Goal: Task Accomplishment & Management: Manage account settings

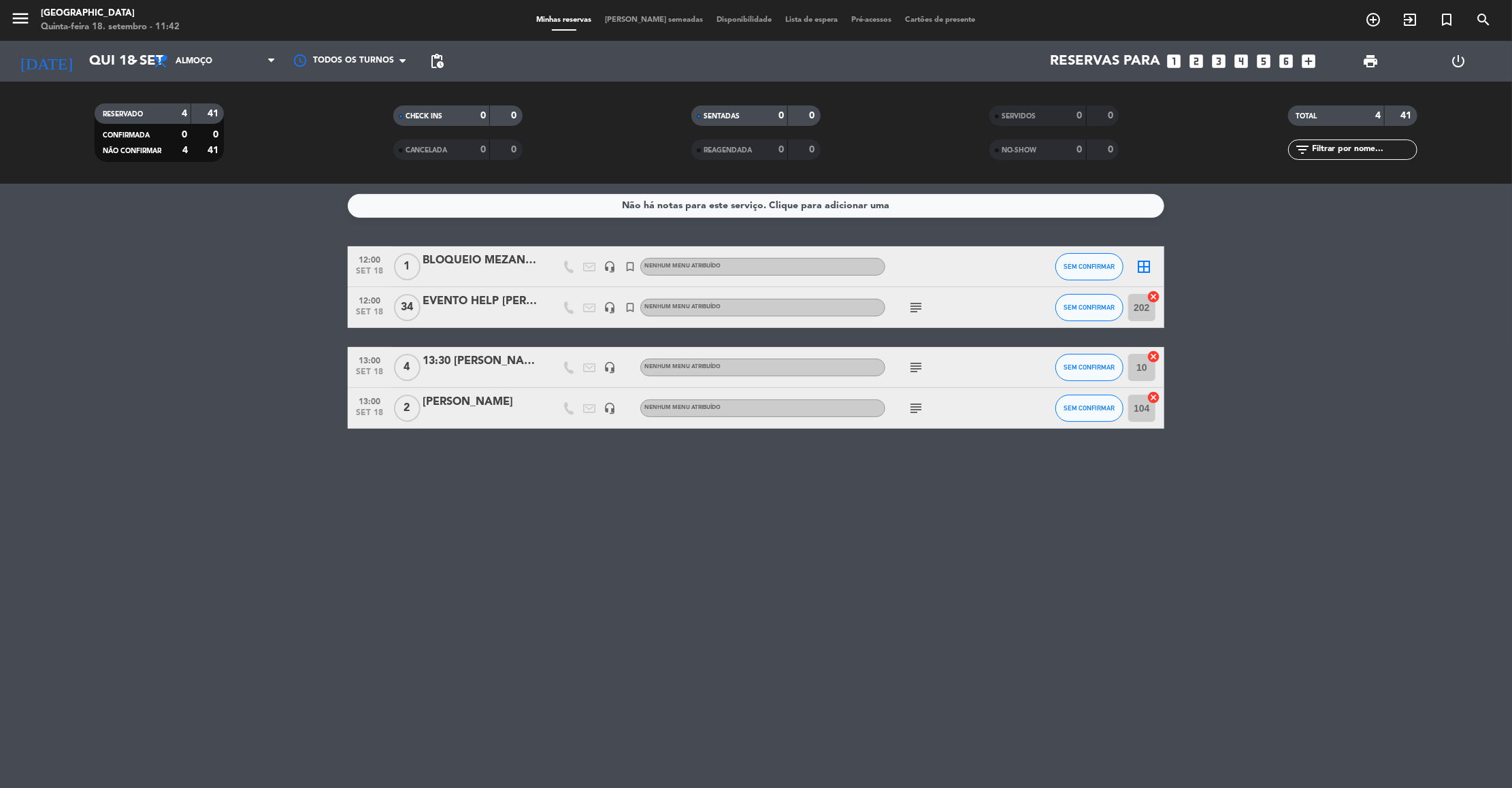
click at [918, 365] on icon "subject" at bounding box center [916, 367] width 17 height 17
click at [918, 412] on icon "subject" at bounding box center [916, 409] width 17 height 17
click at [918, 305] on icon "subject" at bounding box center [916, 307] width 17 height 17
click at [921, 308] on icon "subject" at bounding box center [916, 307] width 17 height 17
click at [920, 365] on icon "subject" at bounding box center [916, 367] width 17 height 17
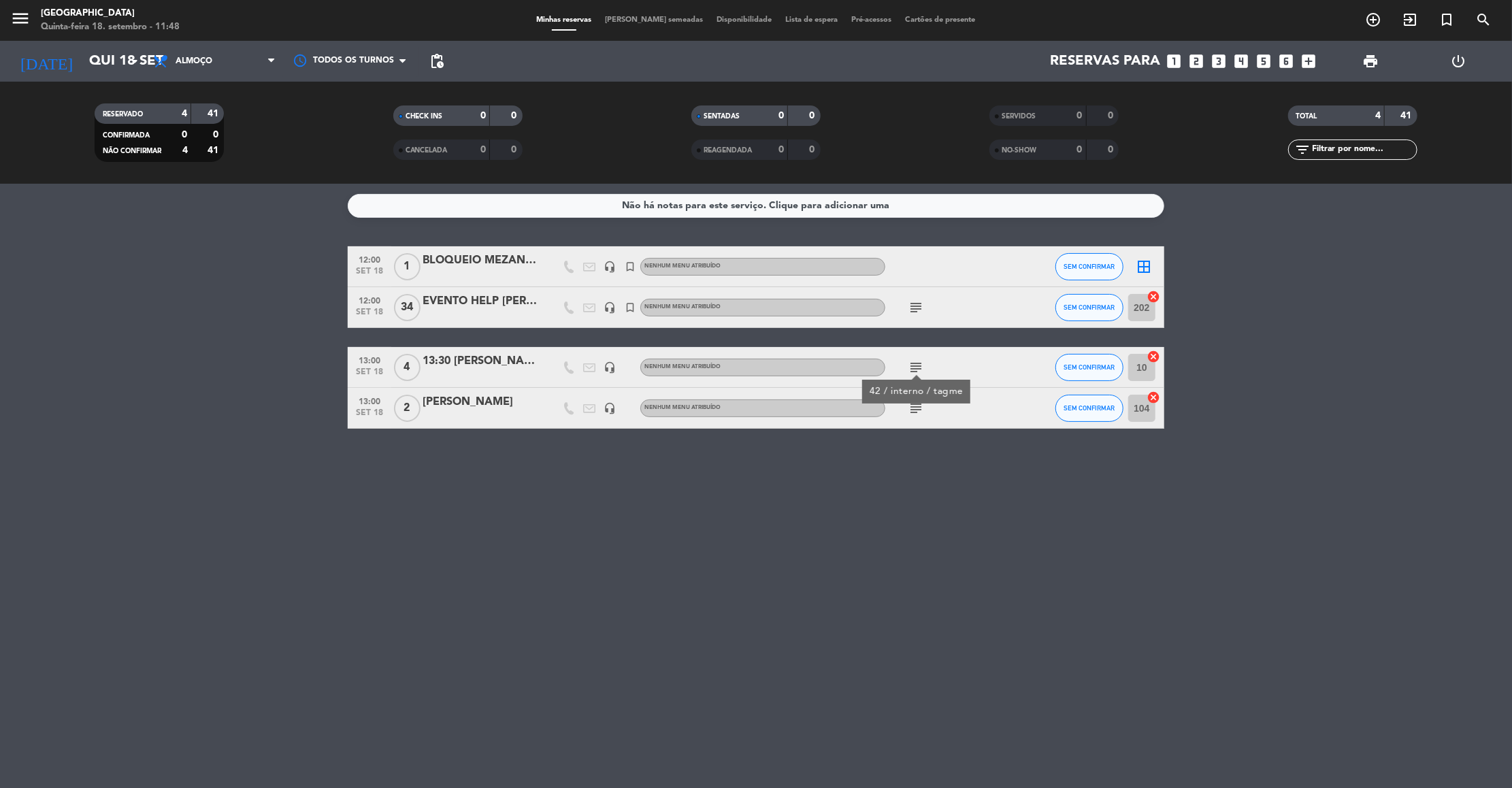
click at [917, 407] on icon "subject" at bounding box center [916, 409] width 17 height 17
click at [1091, 407] on span "SEM CONFIRMAR" at bounding box center [1090, 408] width 51 height 7
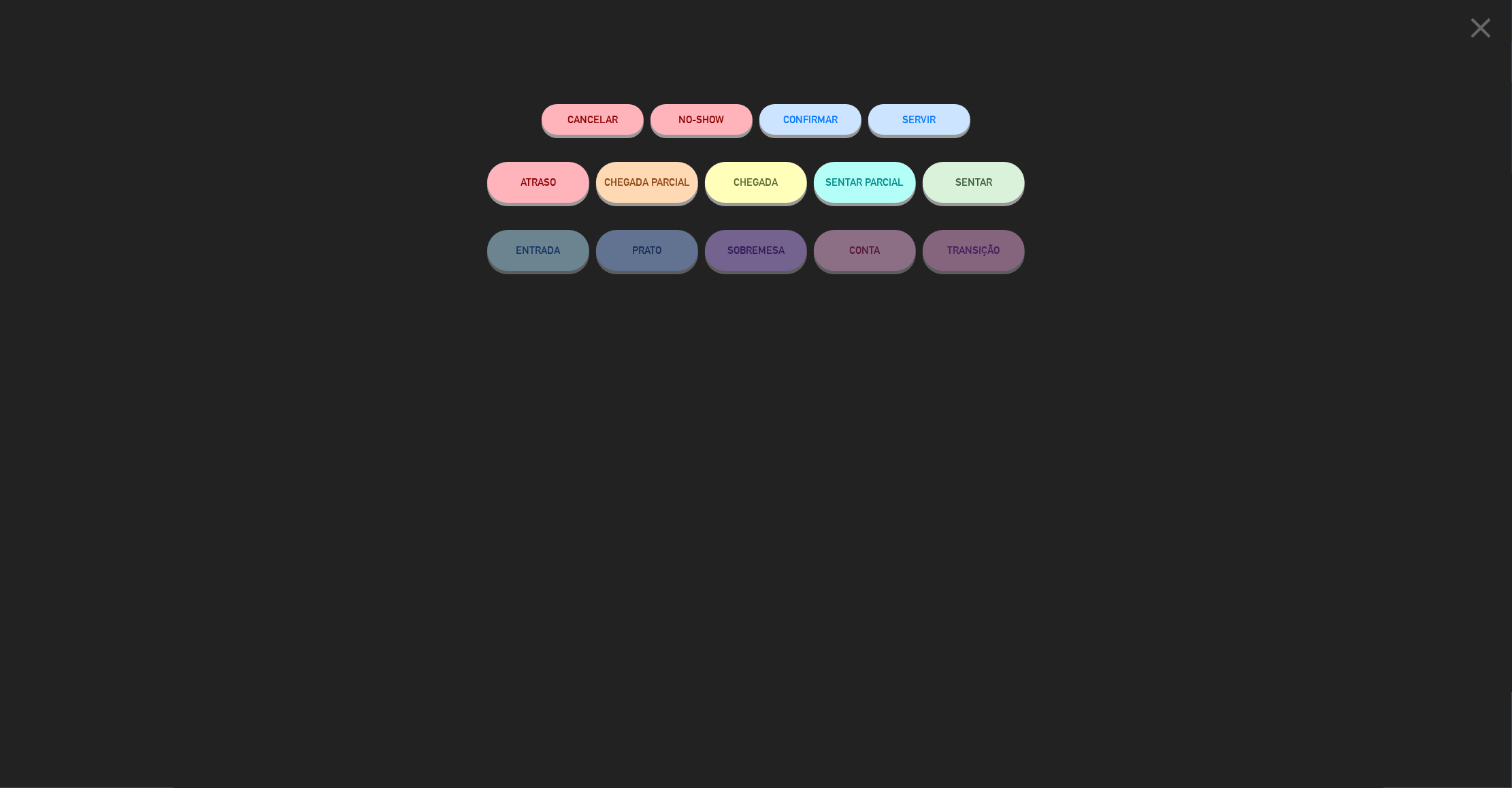
click at [600, 122] on button "Cancelar" at bounding box center [593, 119] width 102 height 31
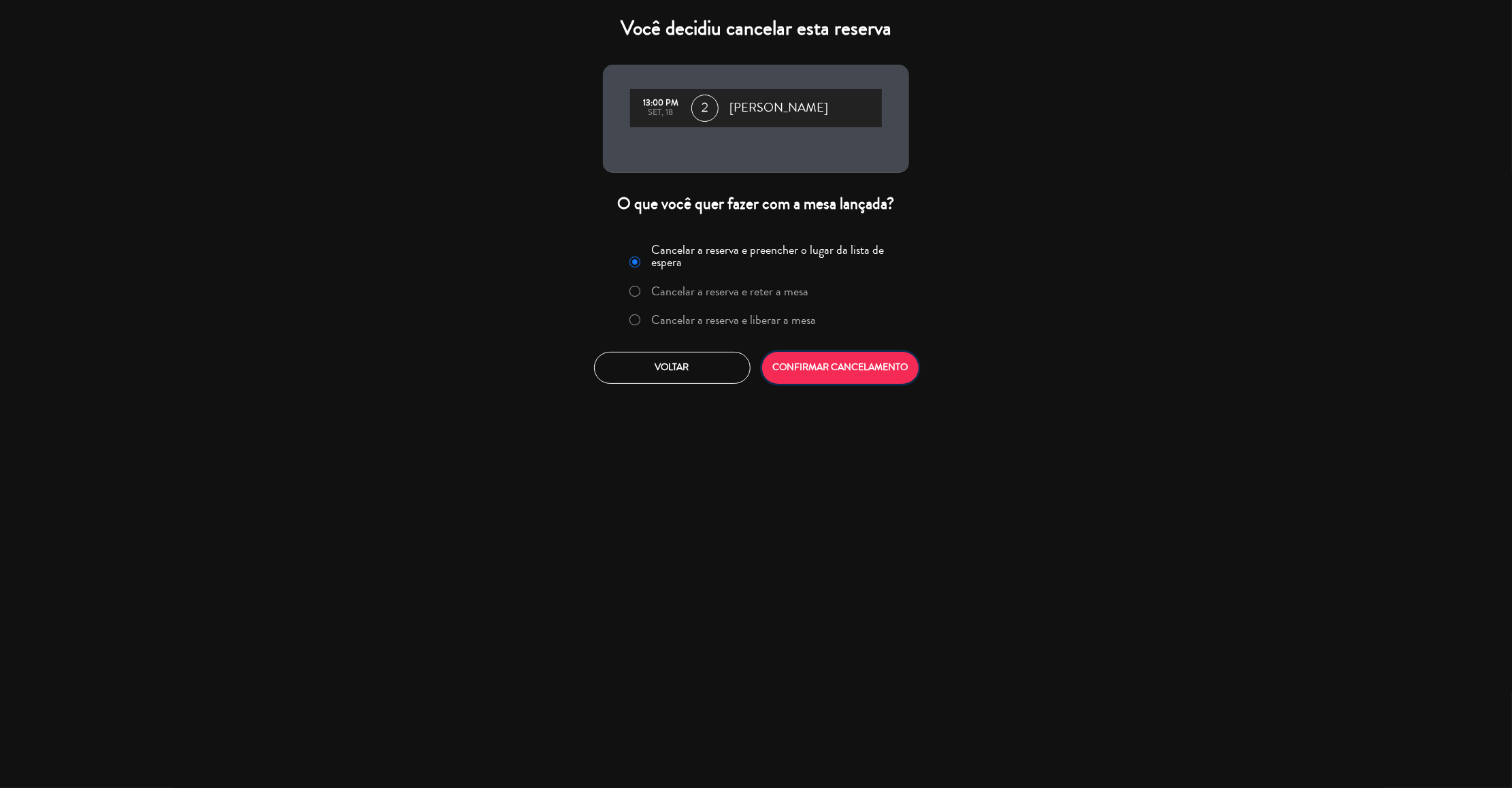
click at [811, 374] on button "CONFIRMAR CANCELAMENTO" at bounding box center [840, 368] width 156 height 32
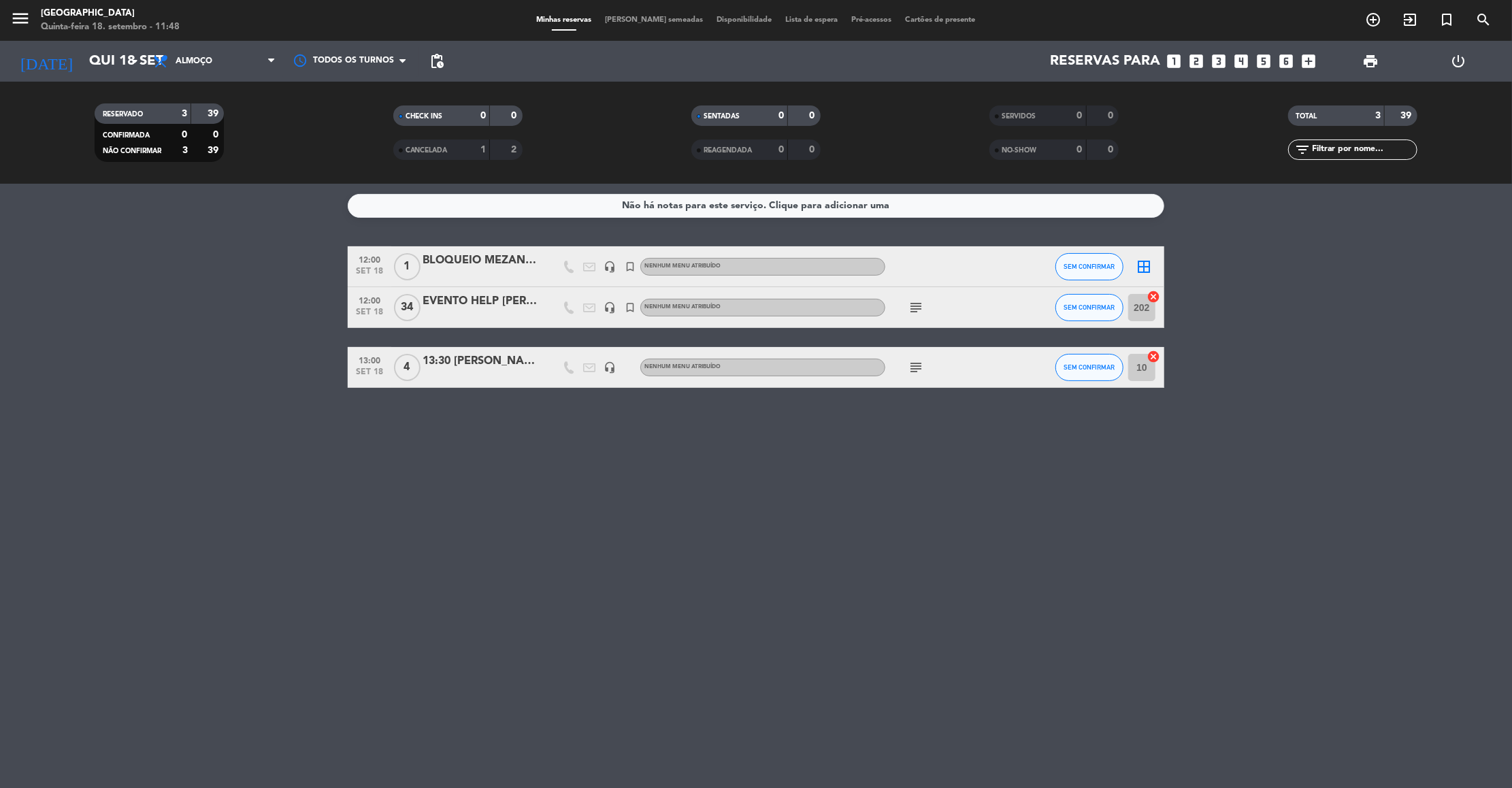
click at [922, 369] on icon "subject" at bounding box center [916, 367] width 17 height 17
click at [916, 360] on icon "subject" at bounding box center [916, 367] width 17 height 17
click at [913, 308] on icon "subject" at bounding box center [916, 307] width 17 height 17
click at [487, 553] on div "Não há notas para este serviço. Clique para adicionar uma 12:00 set 18 1 BLOQUE…" at bounding box center [756, 485] width 1512 height 604
click at [1130, 479] on div "Não há notas para este serviço. Clique para adicionar uma 12:00 set 18 1 BLOQUE…" at bounding box center [756, 485] width 1512 height 604
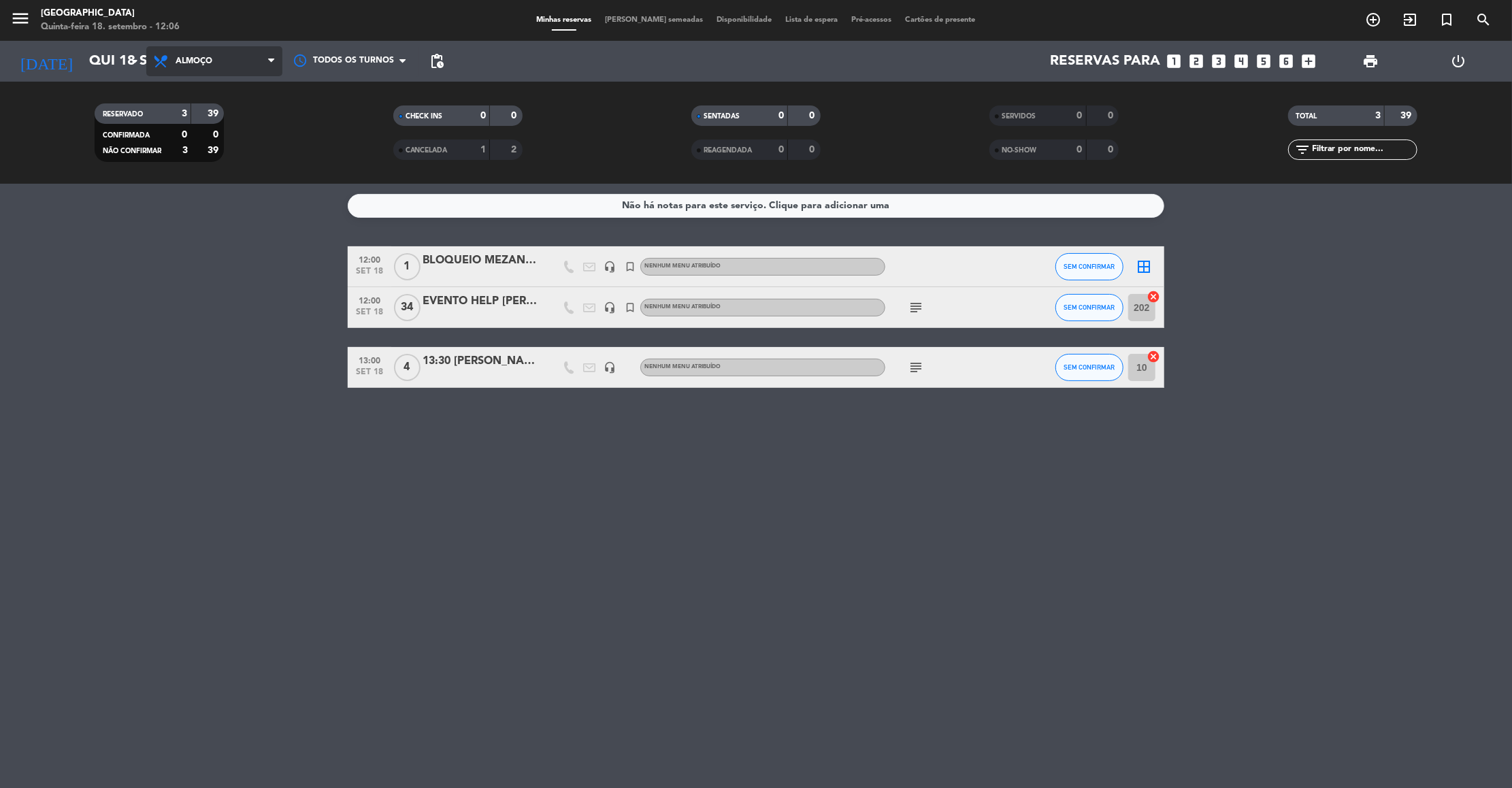
click at [209, 55] on span "Almoço" at bounding box center [214, 61] width 136 height 30
click at [212, 139] on div "menu Praça São Lourenço Quinta-feira 18. setembro - 12:06 Minhas reservas Mesas…" at bounding box center [756, 92] width 1512 height 184
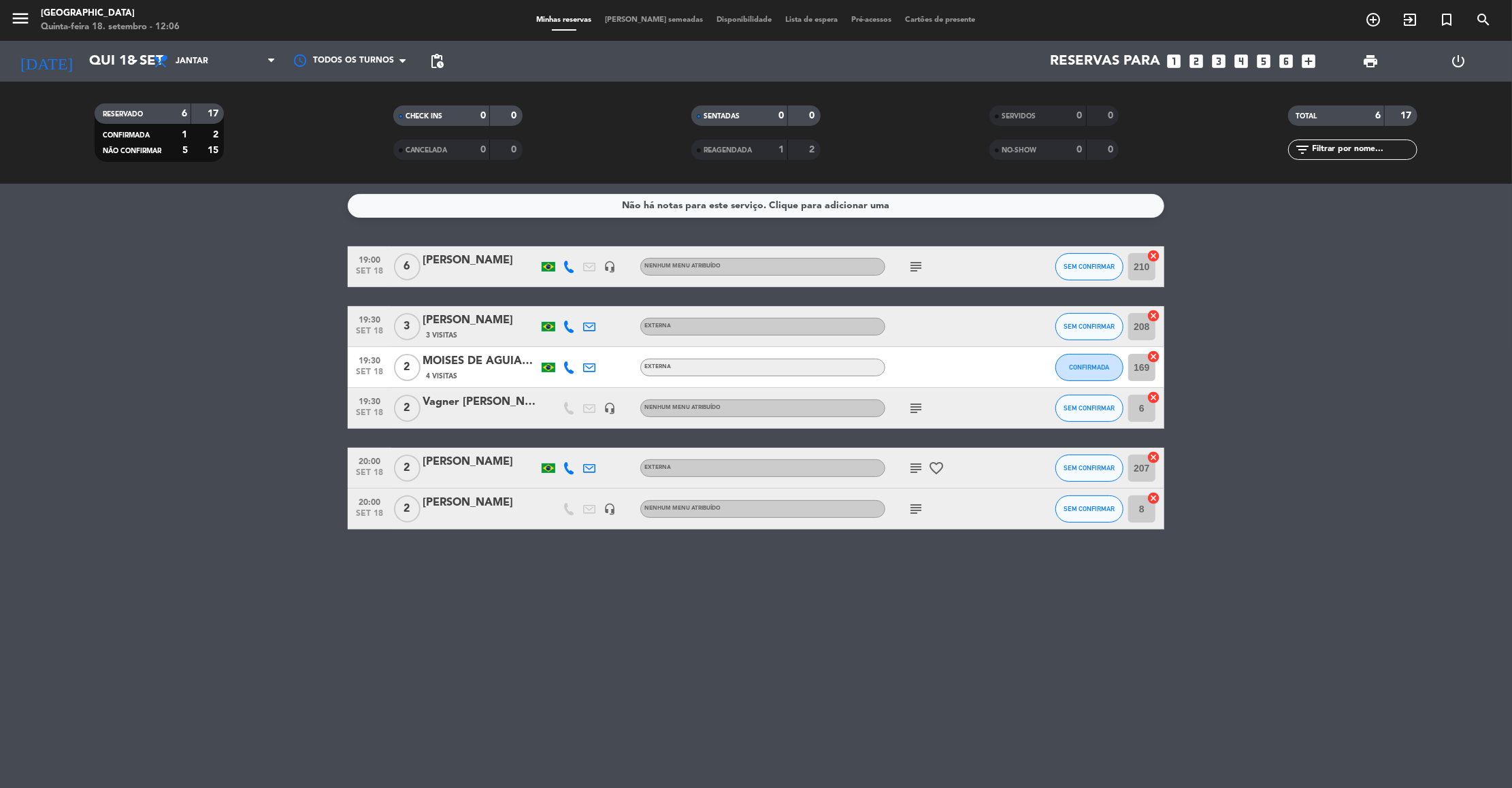
click at [230, 72] on span "Jantar" at bounding box center [214, 61] width 136 height 30
click at [201, 115] on div "menu Praça São Lourenço Quinta-feira 18. setembro - 12:06 Minhas reservas Mesas…" at bounding box center [756, 92] width 1512 height 184
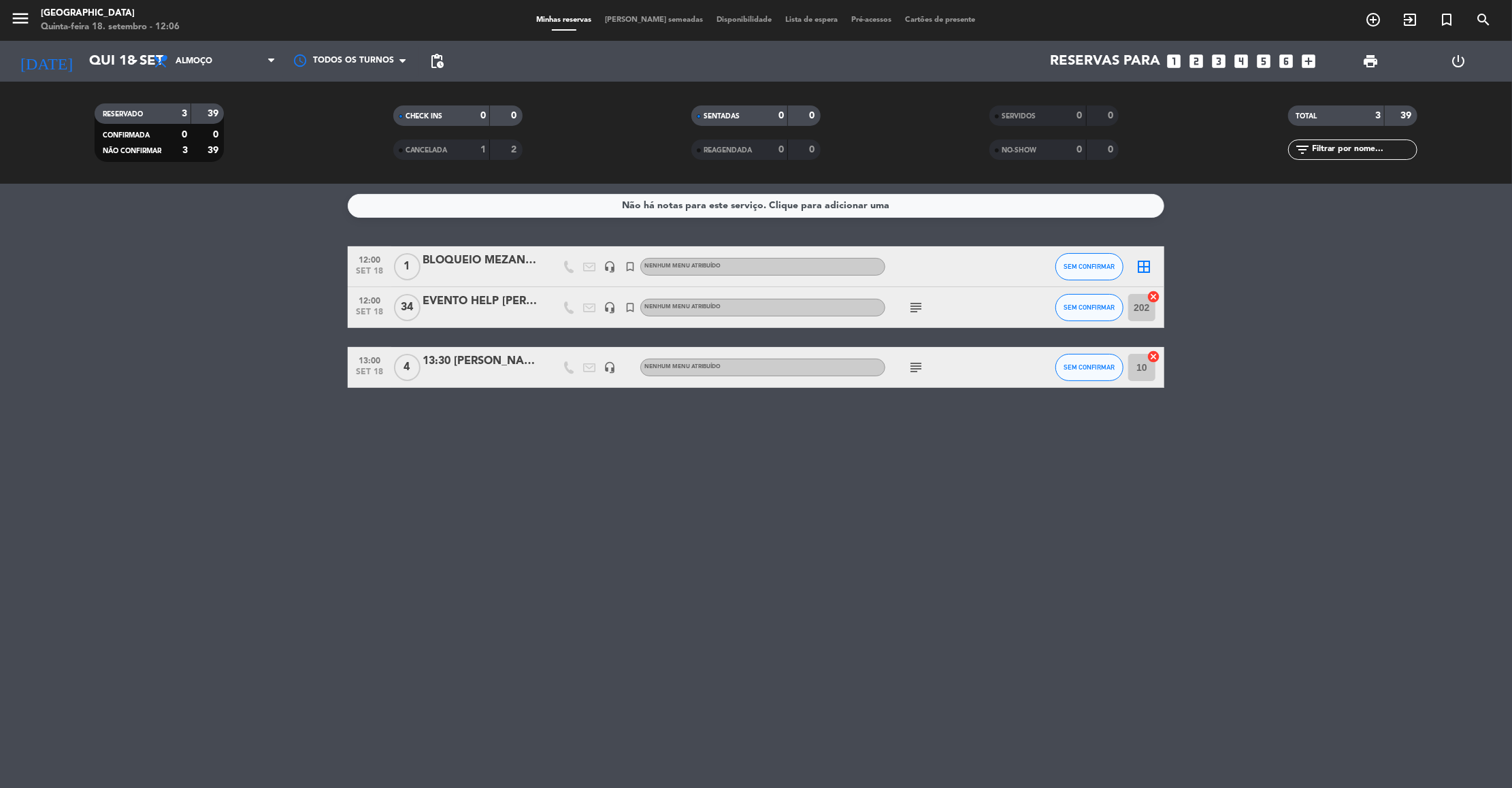
click at [1408, 296] on bookings-row "12:00 set 18 1 BLOQUEIO MEZANINO headset_mic turned_in_not Nenhum menu atribuíd…" at bounding box center [756, 317] width 1512 height 141
click at [916, 305] on icon "subject" at bounding box center [916, 307] width 17 height 17
click at [1024, 493] on div "Não há notas para este serviço. Clique para adicionar uma 12:00 set 18 1 BLOQUE…" at bounding box center [756, 485] width 1512 height 604
click at [916, 359] on icon "subject" at bounding box center [916, 367] width 17 height 17
click at [490, 364] on div "13:30 [PERSON_NAME]" at bounding box center [480, 362] width 116 height 18
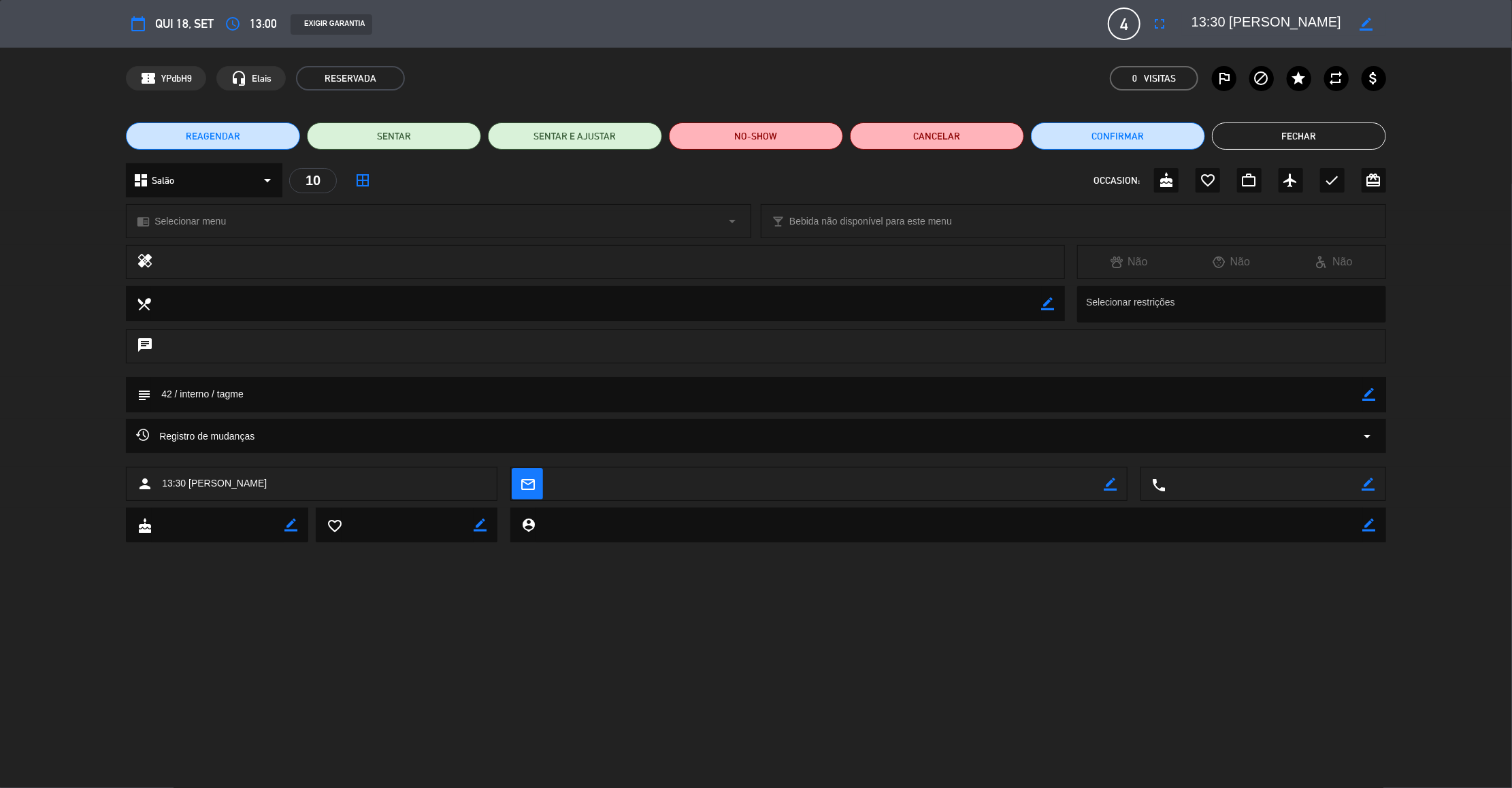
click at [1375, 392] on icon "border_color" at bounding box center [1369, 394] width 13 height 13
click at [169, 394] on textarea at bounding box center [757, 394] width 1212 height 34
type textarea "44 / interno / tagme"
click at [1372, 403] on div at bounding box center [1369, 394] width 13 height 35
click at [1373, 391] on icon at bounding box center [1369, 394] width 13 height 13
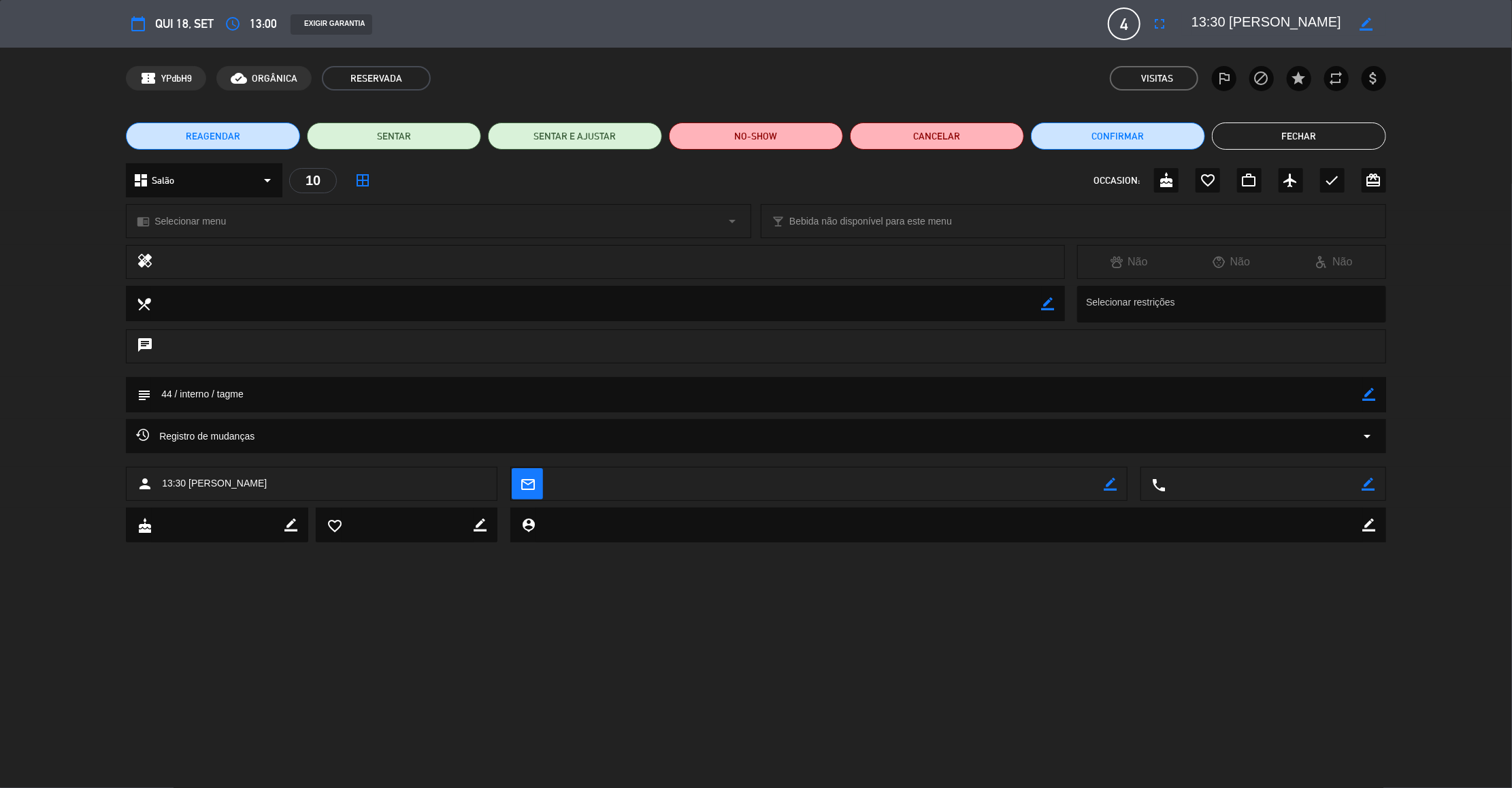
click at [1278, 145] on button "Fechar" at bounding box center [1299, 136] width 174 height 27
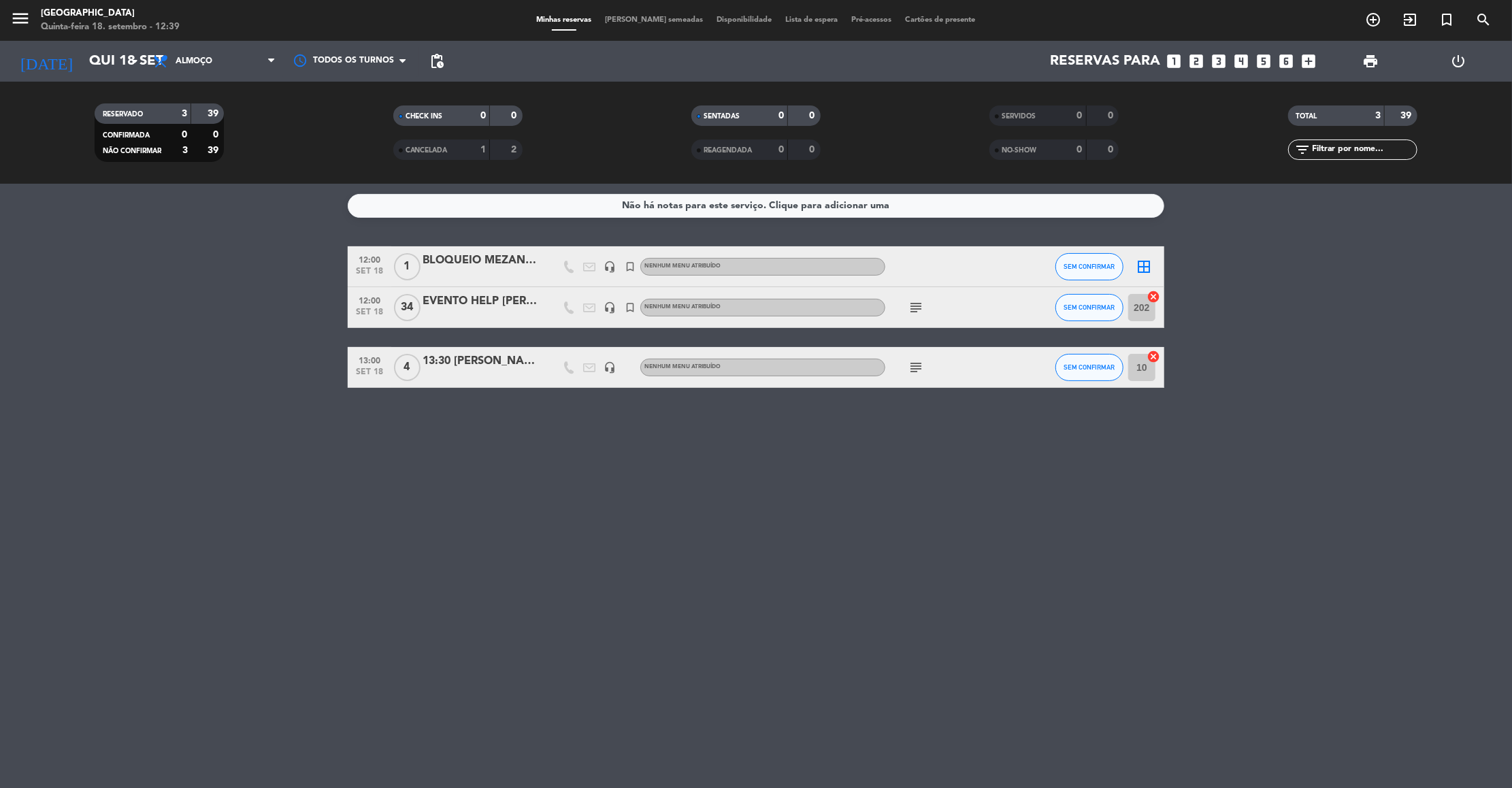
click at [437, 484] on div "Não há notas para este serviço. Clique para adicionar uma 12:00 set 18 1 BLOQUE…" at bounding box center [756, 485] width 1512 height 604
click at [913, 362] on icon "subject" at bounding box center [916, 367] width 17 height 17
click at [760, 507] on div "Não há notas para este serviço. Clique para adicionar uma 12:00 set 18 1 BLOQUE…" at bounding box center [756, 485] width 1512 height 604
click at [914, 362] on icon "subject" at bounding box center [916, 367] width 17 height 17
click at [1133, 520] on div "Não há notas para este serviço. Clique para adicionar uma 12:00 set 18 1 BLOQUE…" at bounding box center [756, 485] width 1512 height 604
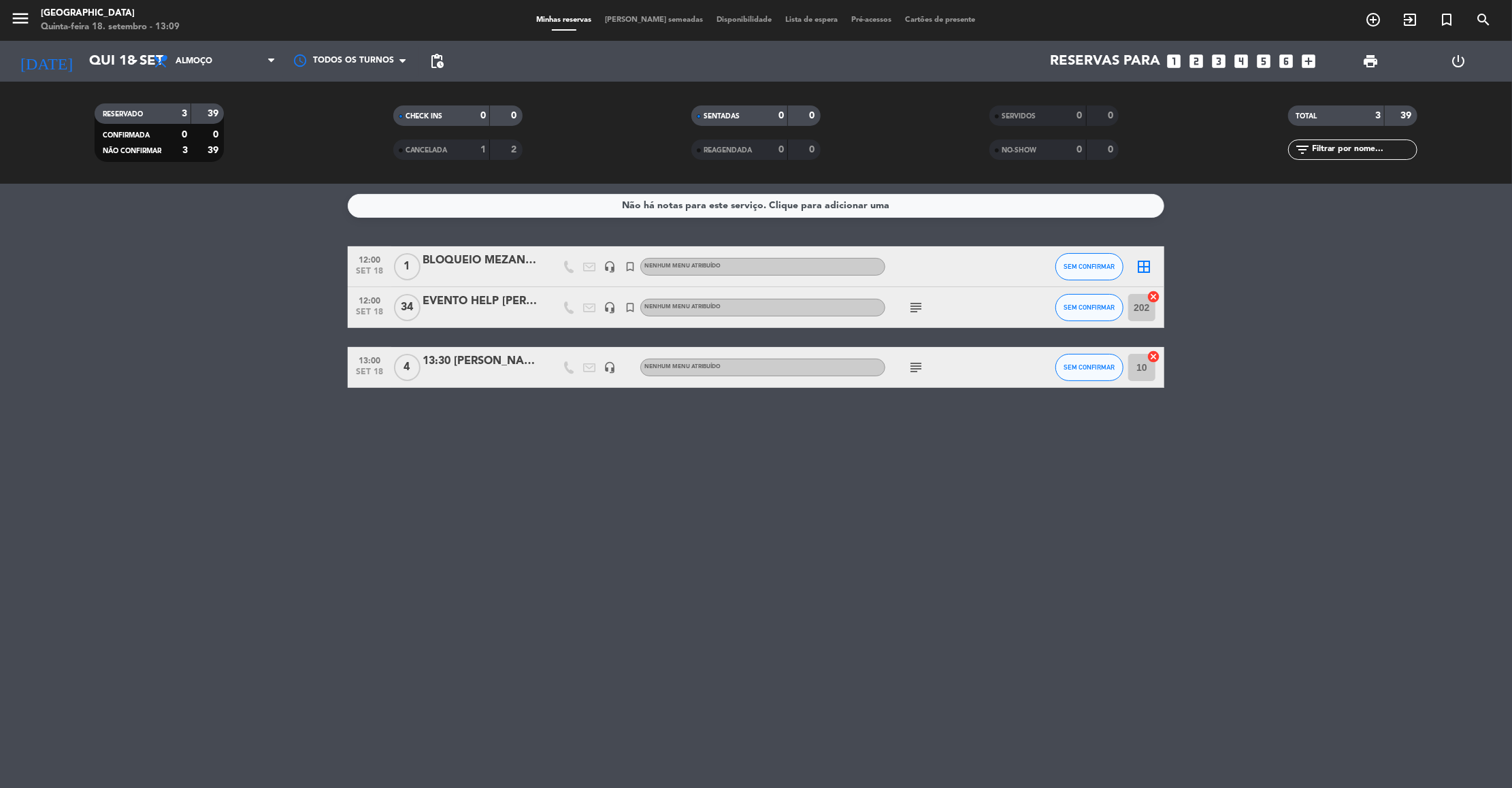
click at [394, 488] on div "Não há notas para este serviço. Clique para adicionar uma 12:00 set 18 1 BLOQUE…" at bounding box center [756, 485] width 1512 height 604
click at [1082, 308] on span "SEM CONFIRMAR" at bounding box center [1090, 307] width 51 height 7
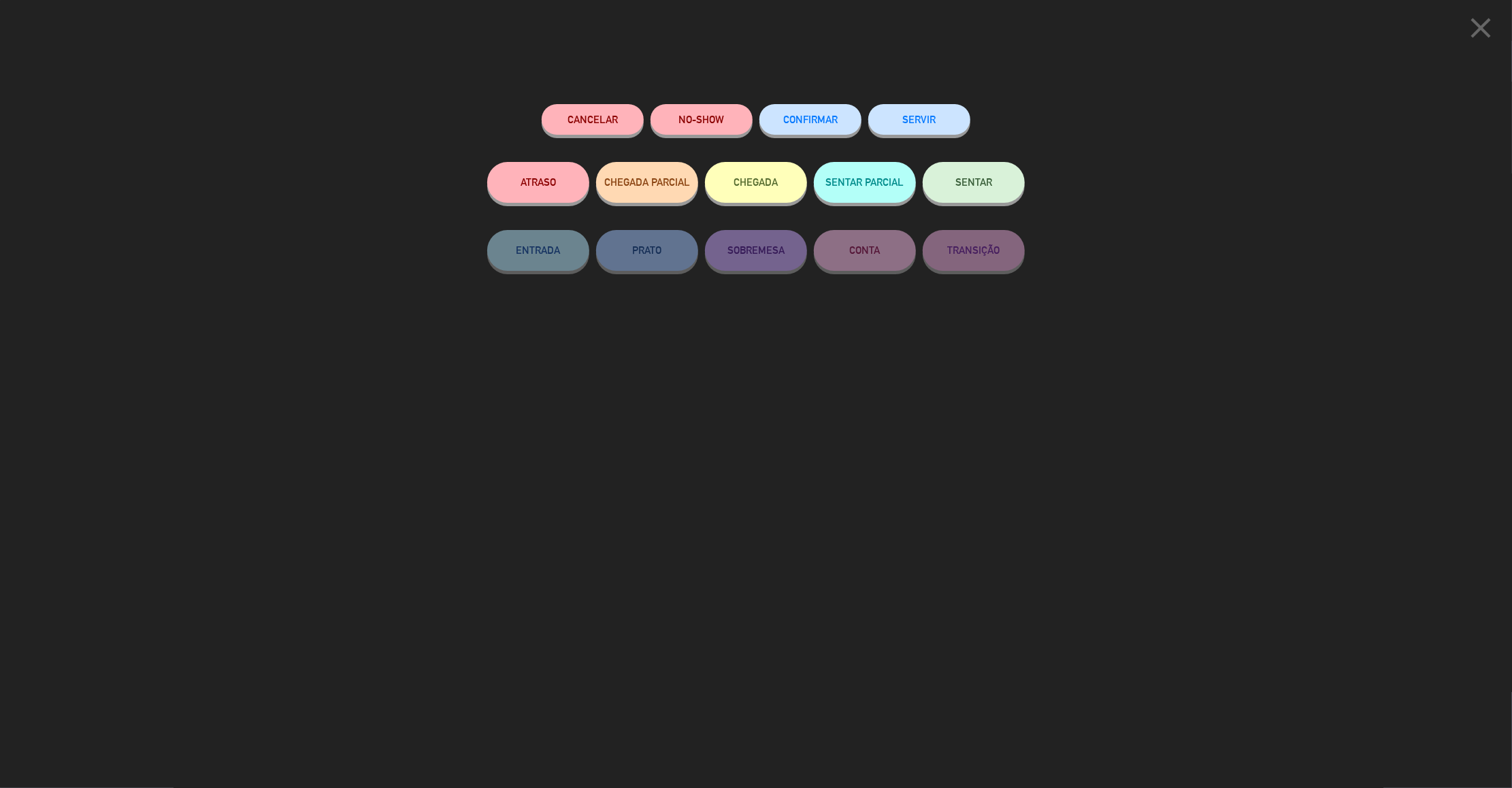
click at [969, 179] on span "SENTAR" at bounding box center [974, 182] width 37 height 11
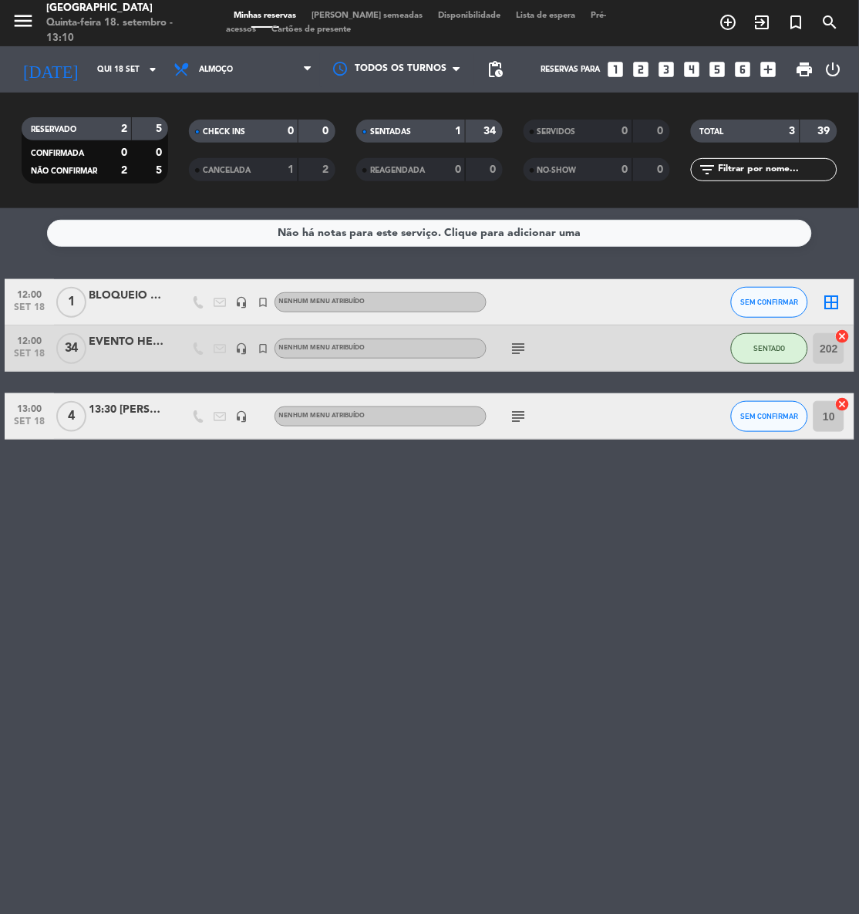
click at [127, 308] on div at bounding box center [127, 311] width 77 height 12
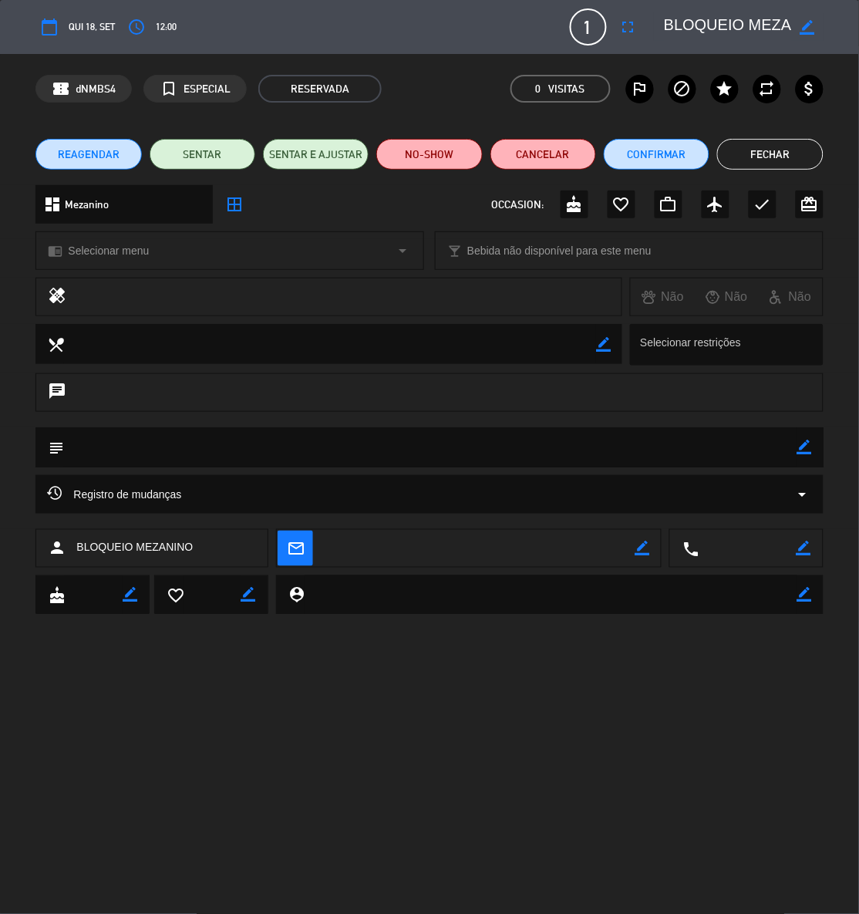
click at [113, 147] on span "REAGENDAR" at bounding box center [89, 155] width 62 height 16
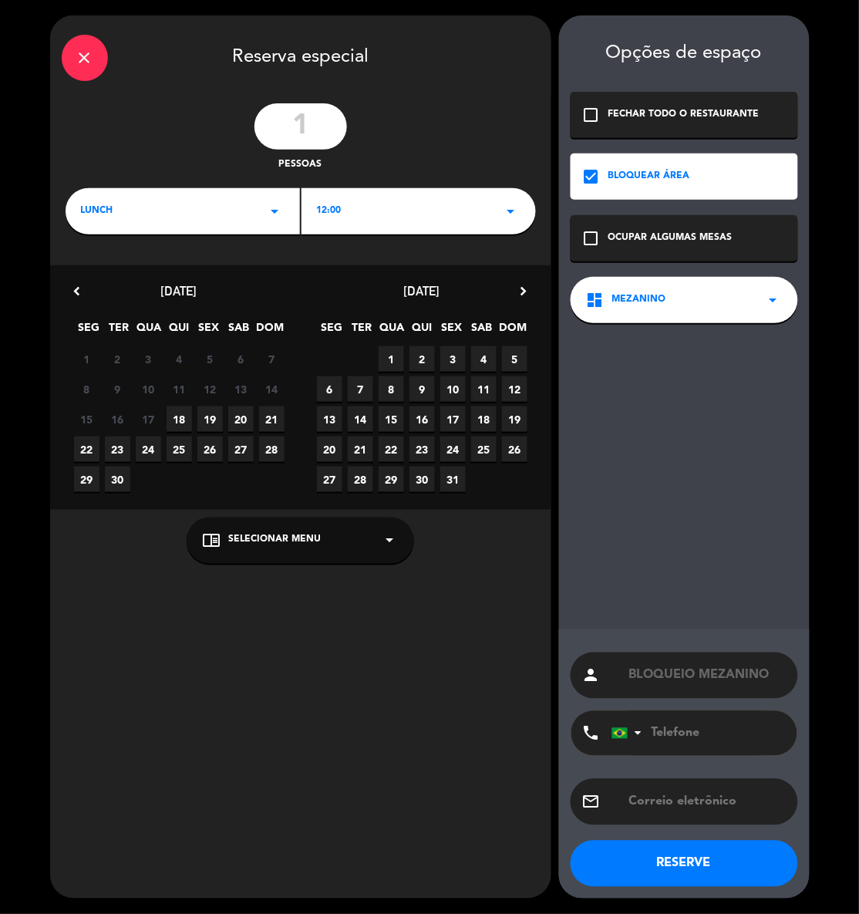
click at [358, 447] on span "21" at bounding box center [360, 449] width 25 height 25
click at [747, 854] on button "RESERVE" at bounding box center [685, 864] width 228 height 46
